Goal: Task Accomplishment & Management: Manage account settings

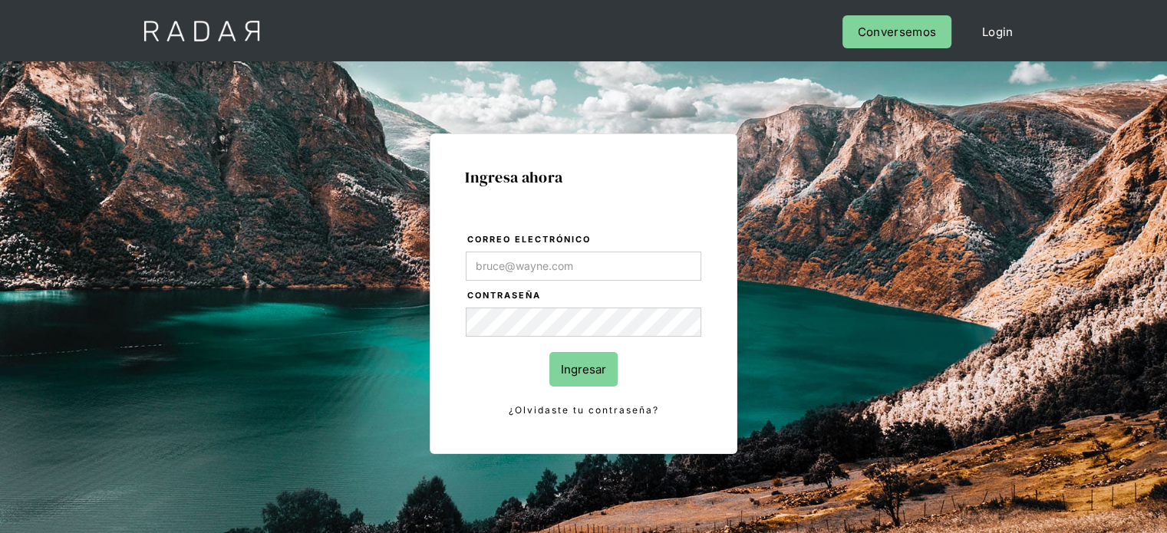
click at [576, 255] on input "Correo electrónico" at bounding box center [584, 266] width 236 height 29
type input "[EMAIL_ADDRESS][DOMAIN_NAME]"
click at [575, 374] on input "Ingresar" at bounding box center [584, 369] width 68 height 35
